Goal: Task Accomplishment & Management: Use online tool/utility

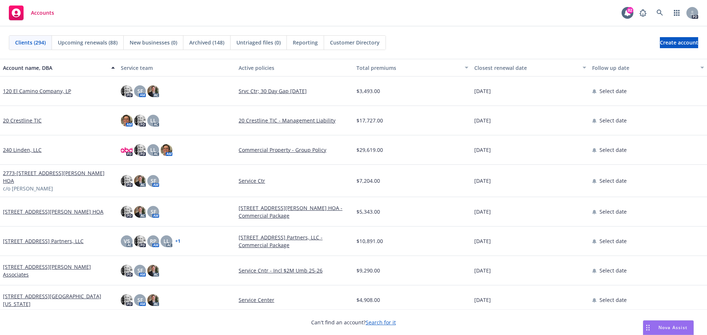
click at [668, 328] on span "Nova Assist" at bounding box center [672, 328] width 29 height 6
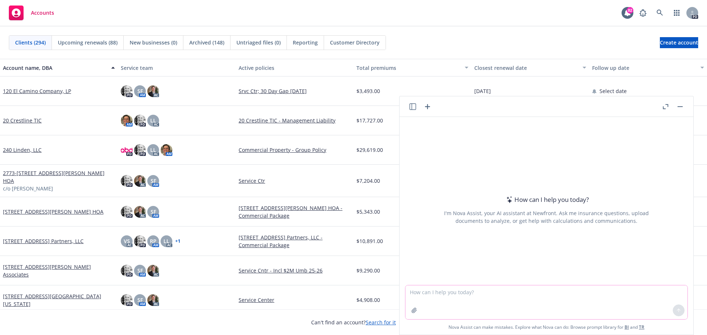
click at [408, 295] on textarea at bounding box center [546, 303] width 282 height 34
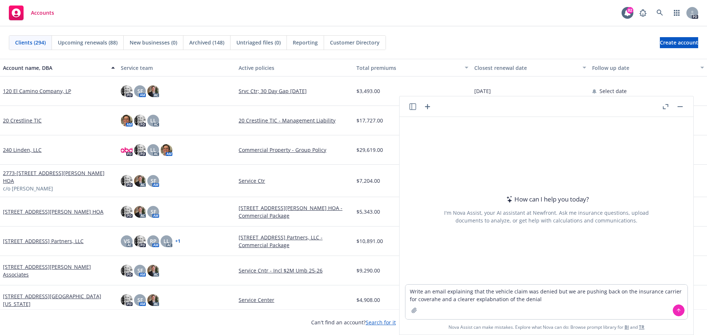
drag, startPoint x: 419, startPoint y: 302, endPoint x: 385, endPoint y: 296, distance: 34.1
click at [356, 296] on span "$4,908.00" at bounding box center [368, 300] width 24 height 8
click at [417, 297] on textarea "Write an email explaining that the vehicle claim was denied but we are pushing …" at bounding box center [546, 302] width 282 height 35
click at [420, 299] on textarea "Write an email explaining that the vehicle claim was denied but we are pushing …" at bounding box center [546, 302] width 282 height 35
click at [522, 300] on textarea "Write an email explaining that the vehicle claim was denied but we are pushing …" at bounding box center [546, 302] width 282 height 35
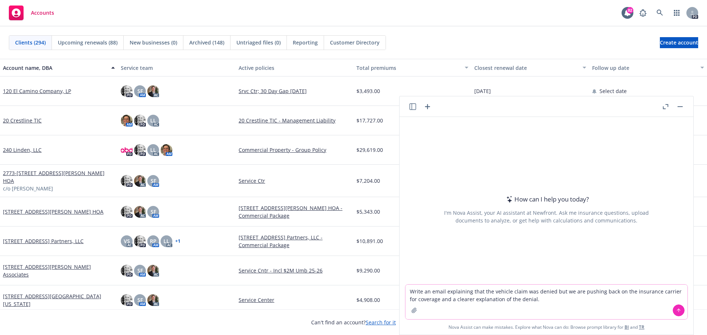
type textarea "Write an email explaining that the vehicle claim was denied but we are pushing …"
drag, startPoint x: 674, startPoint y: 310, endPoint x: 665, endPoint y: 309, distance: 9.3
click at [676, 309] on icon at bounding box center [678, 310] width 5 height 5
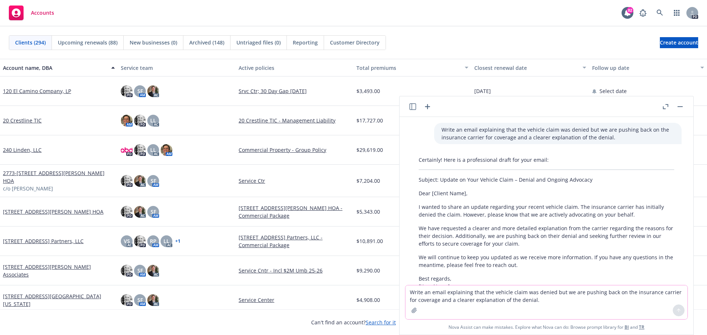
scroll to position [69, 0]
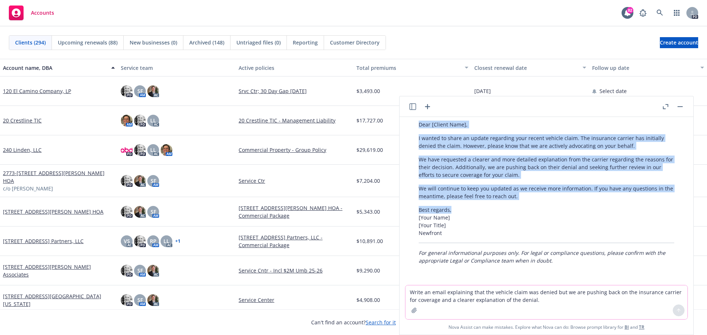
drag, startPoint x: 413, startPoint y: 121, endPoint x: 531, endPoint y: 205, distance: 145.2
click at [531, 205] on div "Certainly! Here is a professional draft for your email: Subject: Update on Your…" at bounding box center [546, 175] width 270 height 183
copy div "Dear [Client Name], I wanted to share an update regarding your recent vehicle c…"
click at [428, 107] on icon "button" at bounding box center [427, 106] width 5 height 5
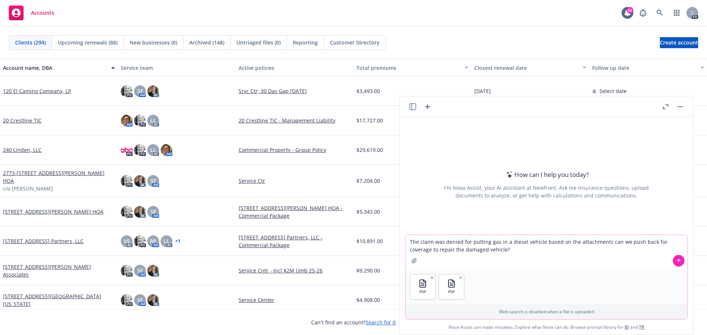
type textarea "The claim was denied for putting gas in a diesel vehicle based on the attachmen…"
click at [678, 260] on button at bounding box center [679, 261] width 12 height 12
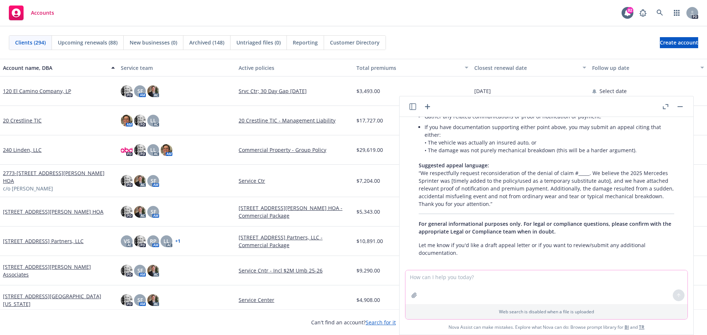
scroll to position [315, 0]
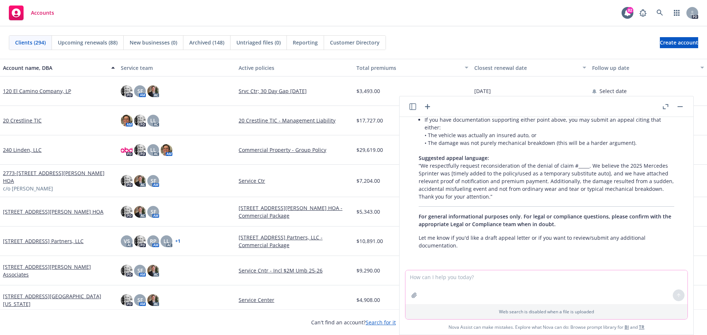
click at [421, 257] on div "pdf CLAIM 25123608391.pdf pdf LOSS DEF FOR CLAIM - 25123607391.pdf The claim wa…" at bounding box center [546, 193] width 294 height 153
click at [419, 285] on textarea at bounding box center [546, 288] width 282 height 34
click at [590, 278] on textarea "Please draft an appeal letter. The vehicle qualified as a temporary substitute" at bounding box center [546, 287] width 282 height 35
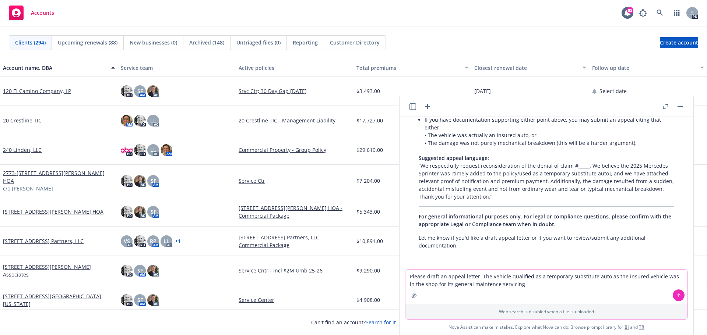
drag, startPoint x: 479, startPoint y: 287, endPoint x: 479, endPoint y: 295, distance: 8.1
click at [479, 295] on textarea "Please draft an appeal letter. The vehicle qualified as a temporary substitute …" at bounding box center [546, 287] width 282 height 35
click at [484, 284] on textarea "Please draft an appeal letter. The vehicle qualified as a temporary substitute …" at bounding box center [546, 287] width 282 height 35
click at [521, 285] on textarea "Please draft an appeal letter. The vehicle qualified as a temporary substitute …" at bounding box center [546, 287] width 282 height 35
type textarea "Please draft an appeal letter. The vehicle qualified as a temporary substitute …"
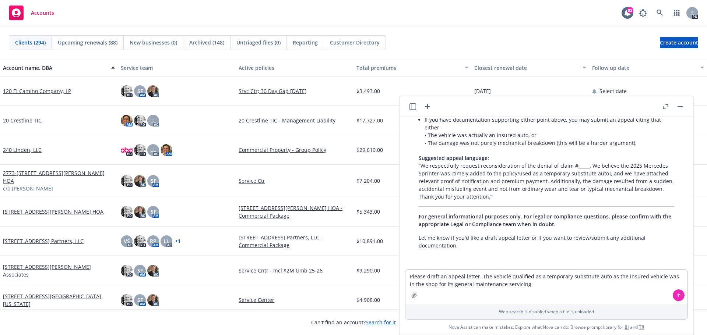
click at [678, 299] on button at bounding box center [679, 296] width 12 height 12
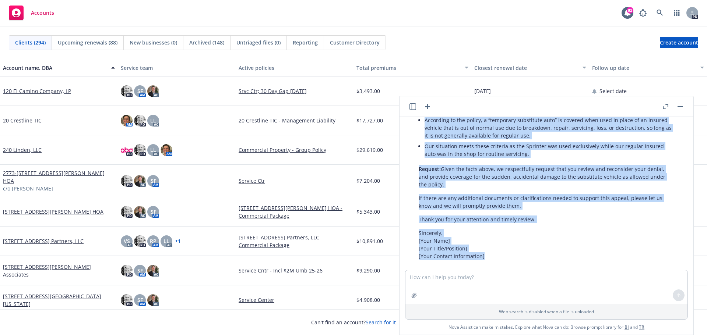
scroll to position [789, 0]
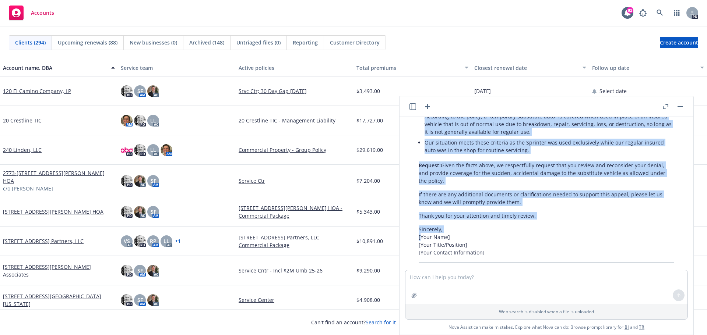
drag, startPoint x: 416, startPoint y: 201, endPoint x: 420, endPoint y: 237, distance: 36.7
click at [420, 237] on div "Certainly! Here’s a draft appeal letter for reconsideration of the claim denial…" at bounding box center [546, 59] width 270 height 483
copy div "Loremi / Dolorsit Ametco Adipiscin Elitse Doeiusmodt [Incidi Utlabore’e Dolo, m…"
click at [571, 243] on p "Sincerely, [Your Name] [Your Title/Position] [Your Contact Information]" at bounding box center [547, 241] width 256 height 31
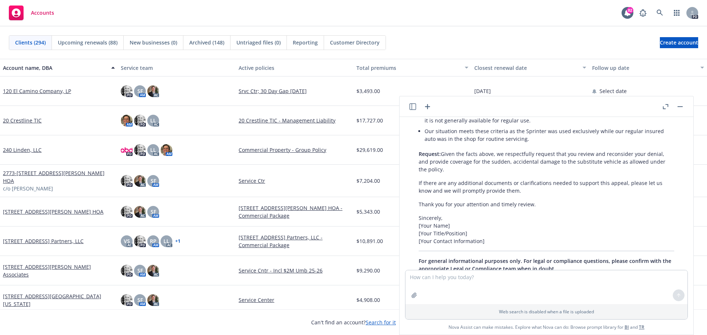
scroll to position [837, 0]
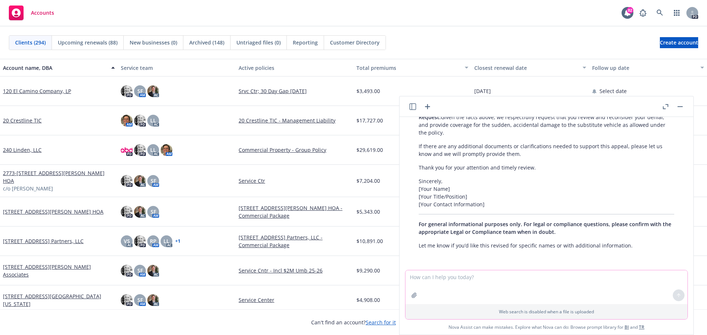
click at [435, 289] on textarea at bounding box center [546, 288] width 282 height 34
paste textarea "Loremi / Dolorsit Ametco Adipiscin Elitse Doeiusmodt Incidi Utlabor E.D. Mag 64…"
type textarea "Loremi / Dolorsit Ametco Adipiscin Elitse Doeiusmodt Incidi Utlabor E.D. Mag 64…"
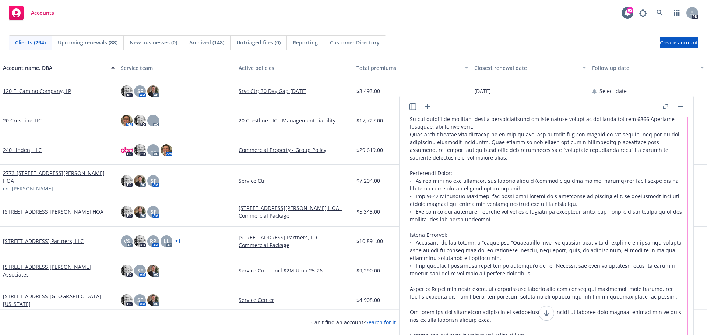
scroll to position [0, 0]
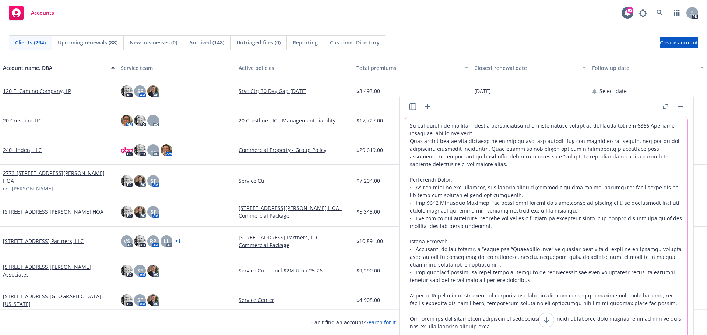
click at [408, 120] on textarea at bounding box center [546, 242] width 282 height 251
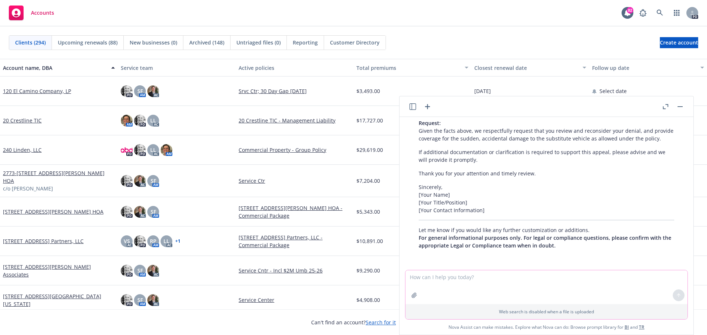
scroll to position [1601, 0]
click at [436, 291] on textarea at bounding box center [546, 288] width 282 height 34
paste textarea "L ipsum dol sitametc adipi el s doei tem inc utlabor et do magn al e “adminimve…"
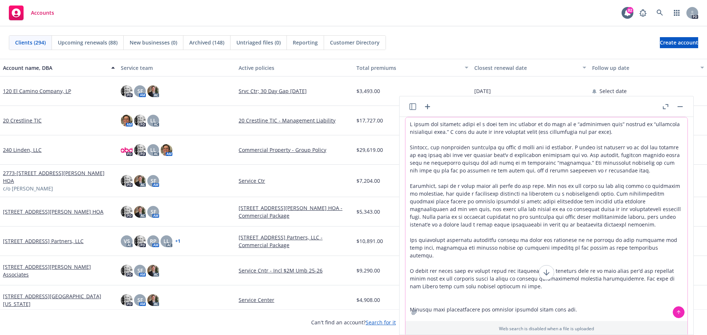
type textarea "L ipsum dol sitametc adipi el s doei tem inc utlabor et do magn al e “adminimve…"
click at [676, 311] on icon at bounding box center [678, 312] width 5 height 5
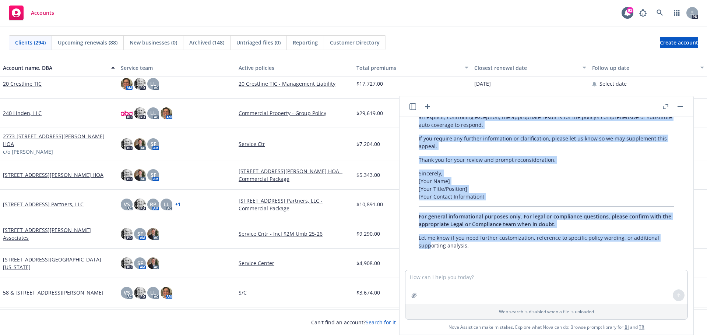
scroll to position [2406, 0]
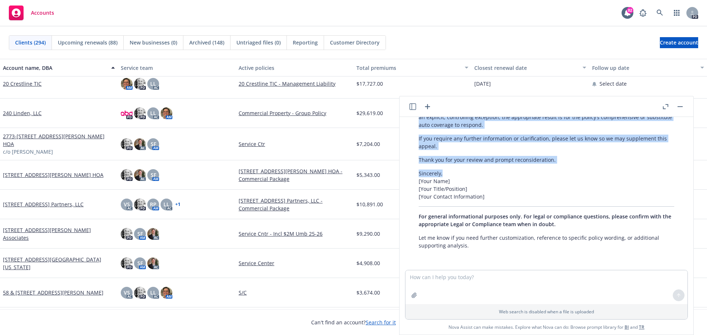
drag, startPoint x: 417, startPoint y: 163, endPoint x: 445, endPoint y: 179, distance: 32.3
copy div "Loremi / Dolorsit Ametco Adipiscin Elitse Doeiusmodt Inci: Utlabo Etdolor M.A. …"
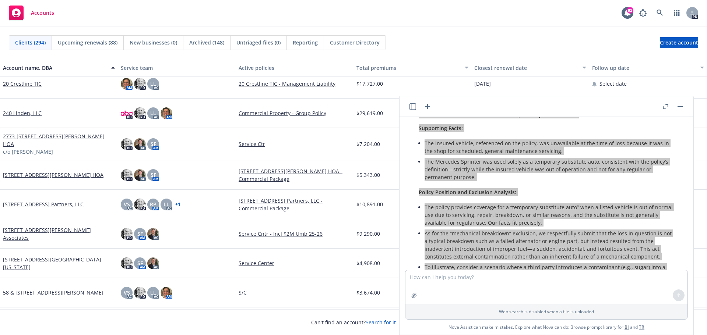
scroll to position [2155, 0]
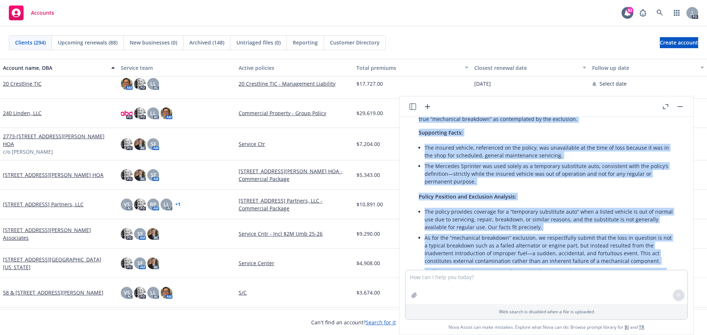
click at [423, 217] on div "Certainly! Below is a revised appeal letter that incorporates your advanced arg…" at bounding box center [546, 208] width 270 height 588
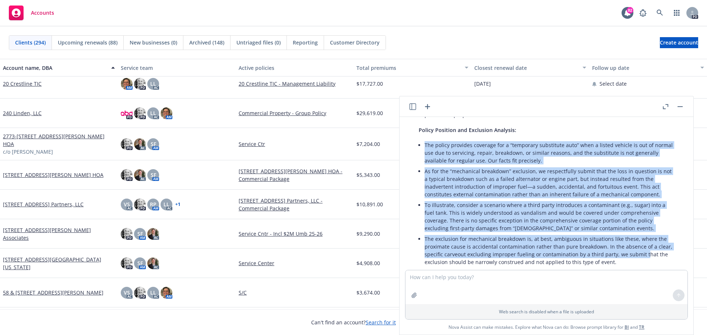
scroll to position [2258, 0]
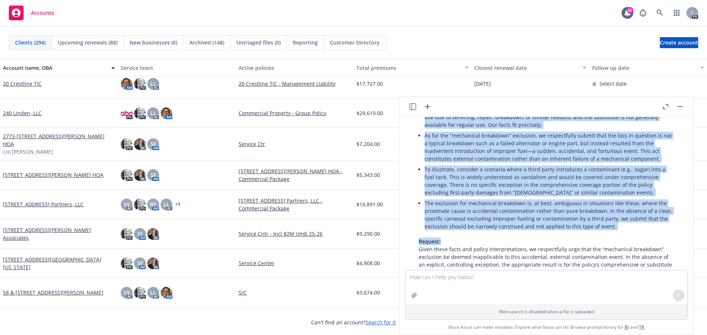
drag, startPoint x: 424, startPoint y: 218, endPoint x: 595, endPoint y: 245, distance: 172.9
click at [595, 245] on div "Certainly! Below is a revised appeal letter that incorporates your advanced arg…" at bounding box center [546, 106] width 270 height 588
click at [578, 247] on p "Request: Given these facts and policy interpretations, we respectfully urge tha…" at bounding box center [547, 257] width 256 height 39
click at [409, 178] on div "Certainly! Below is a revised appeal letter that incorporates your advanced arg…" at bounding box center [546, 106] width 282 height 588
drag, startPoint x: 407, startPoint y: 182, endPoint x: 409, endPoint y: 173, distance: 9.4
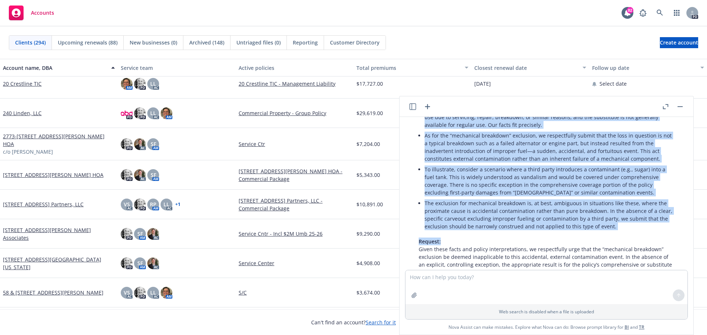
click at [409, 173] on div "Certainly! Below is a revised appeal letter that incorporates your advanced arg…" at bounding box center [546, 106] width 282 height 588
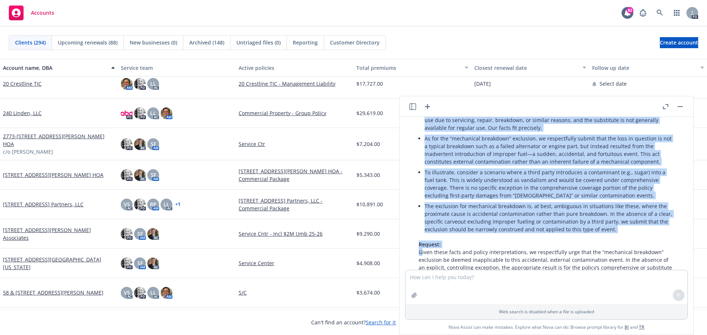
scroll to position [2258, 0]
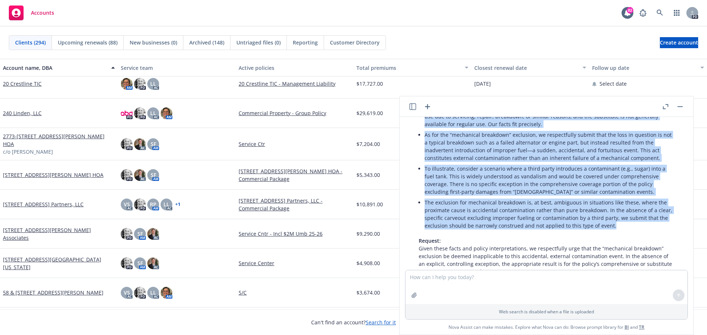
drag, startPoint x: 412, startPoint y: 153, endPoint x: 641, endPoint y: 239, distance: 245.0
click at [641, 239] on div "Certainly! Below is a revised appeal letter that incorporates your advanced arg…" at bounding box center [546, 105] width 270 height 588
copy div "Loremi Dolorsit ame Consectet Adipisci: Eli seddoe temporin utlabore etd m “ali…"
drag, startPoint x: 581, startPoint y: 179, endPoint x: 436, endPoint y: 114, distance: 158.9
click at [427, 106] on icon "button" at bounding box center [427, 106] width 5 height 5
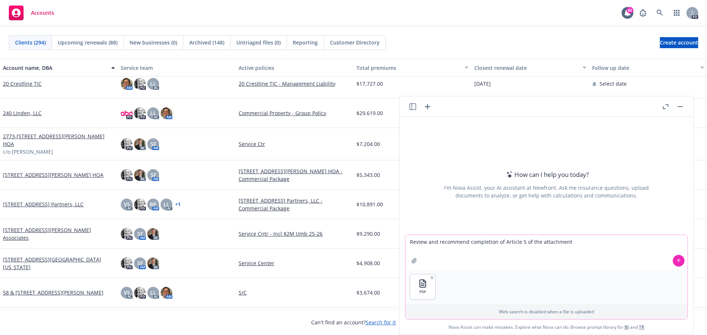
type textarea "Review and recommend completion of Article 5 of the attachment"
click at [676, 262] on icon at bounding box center [678, 260] width 5 height 5
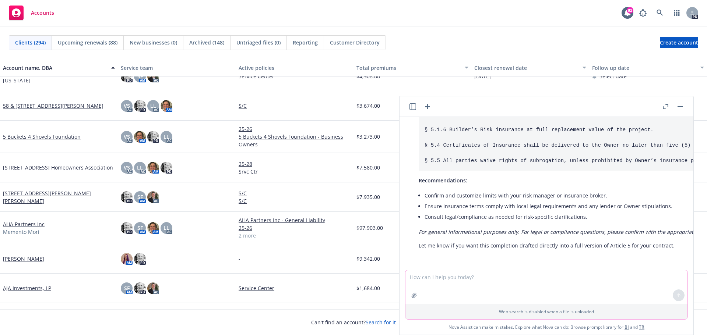
scroll to position [340, 0]
click at [409, 278] on textarea at bounding box center [546, 288] width 282 height 34
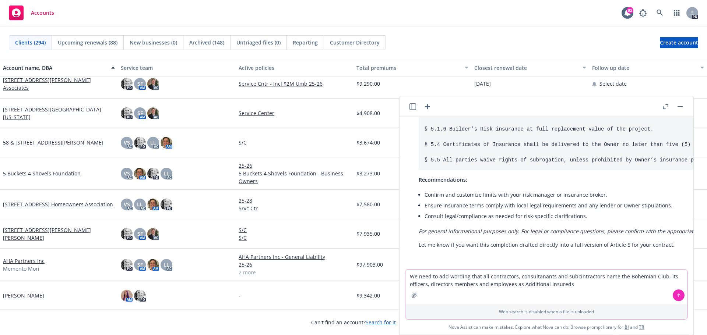
scroll to position [221, 0]
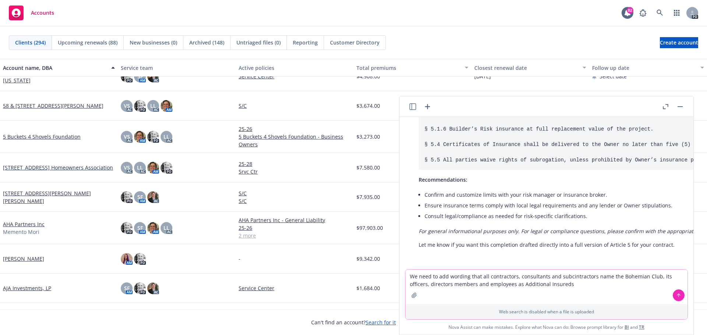
type textarea "We need to add wording that all contractors, consultants and subcontractors nam…"
click at [567, 283] on textarea "We need to add wording that all contractors, consultants and subcontractors nam…" at bounding box center [546, 287] width 282 height 35
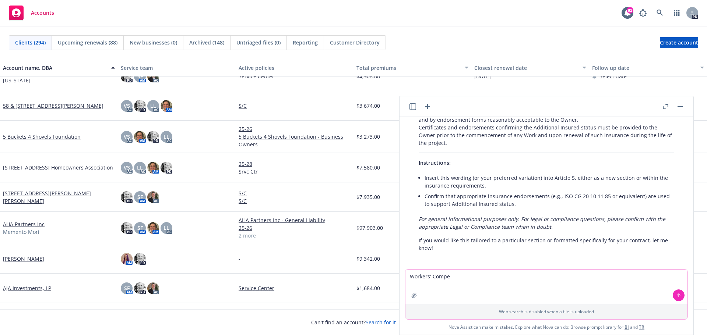
scroll to position [625, 0]
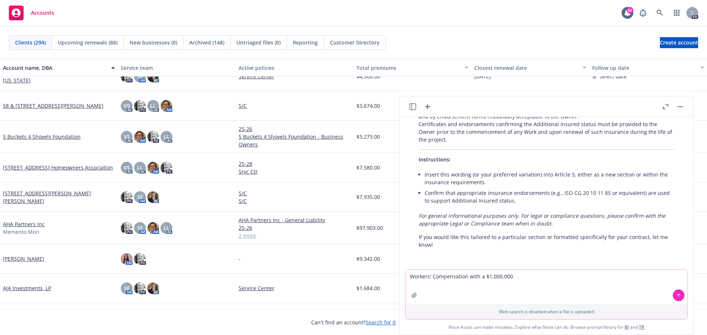
type textarea "Workers' Compensation with a $1,000,000"
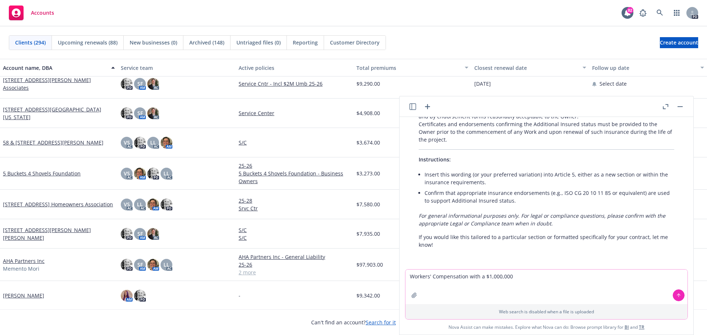
drag, startPoint x: 517, startPoint y: 280, endPoint x: 402, endPoint y: 279, distance: 114.5
click at [405, 279] on div "Workers' Compensation with a $1,000,000 Web search is disabled when a file is u…" at bounding box center [546, 294] width 283 height 50
click at [672, 297] on div at bounding box center [679, 296] width 18 height 18
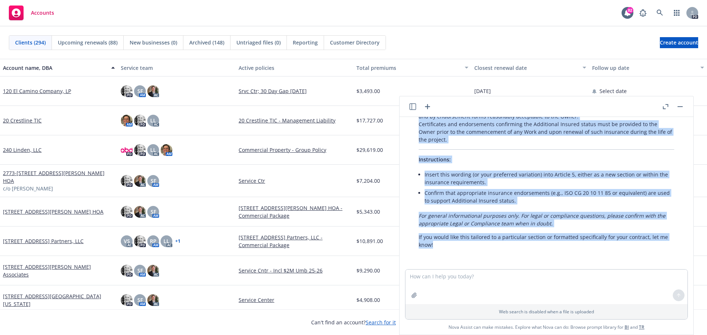
drag, startPoint x: 415, startPoint y: 177, endPoint x: 419, endPoint y: 260, distance: 82.6
click at [419, 260] on div "pdf A105-2017 - Working Draft - 001.pdf Review and recommend completion of Arti…" at bounding box center [546, 193] width 294 height 152
copy div "Loremip 2 Dolors: Ametconse Adipiscingel Seddoei 6 te inci utlaboreet (DOL Magn…"
